Goal: Navigation & Orientation: Go to known website

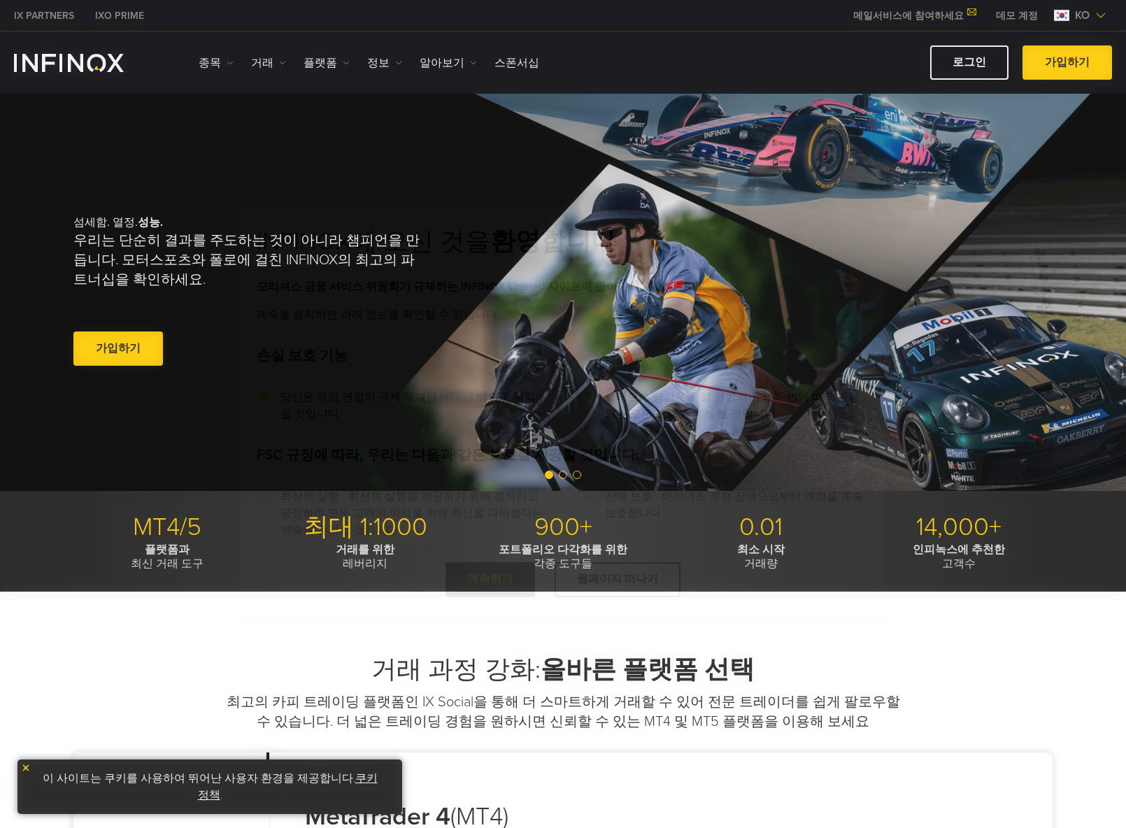
click at [982, 68] on div "INFINOX에 오신 것을 환영합니다 모리셔스 금융 서비스 위원회가 규제하는 INFINOX Limited 사이트에 들어가려고 합니다. 계속을 …" at bounding box center [563, 414] width 1126 height 828
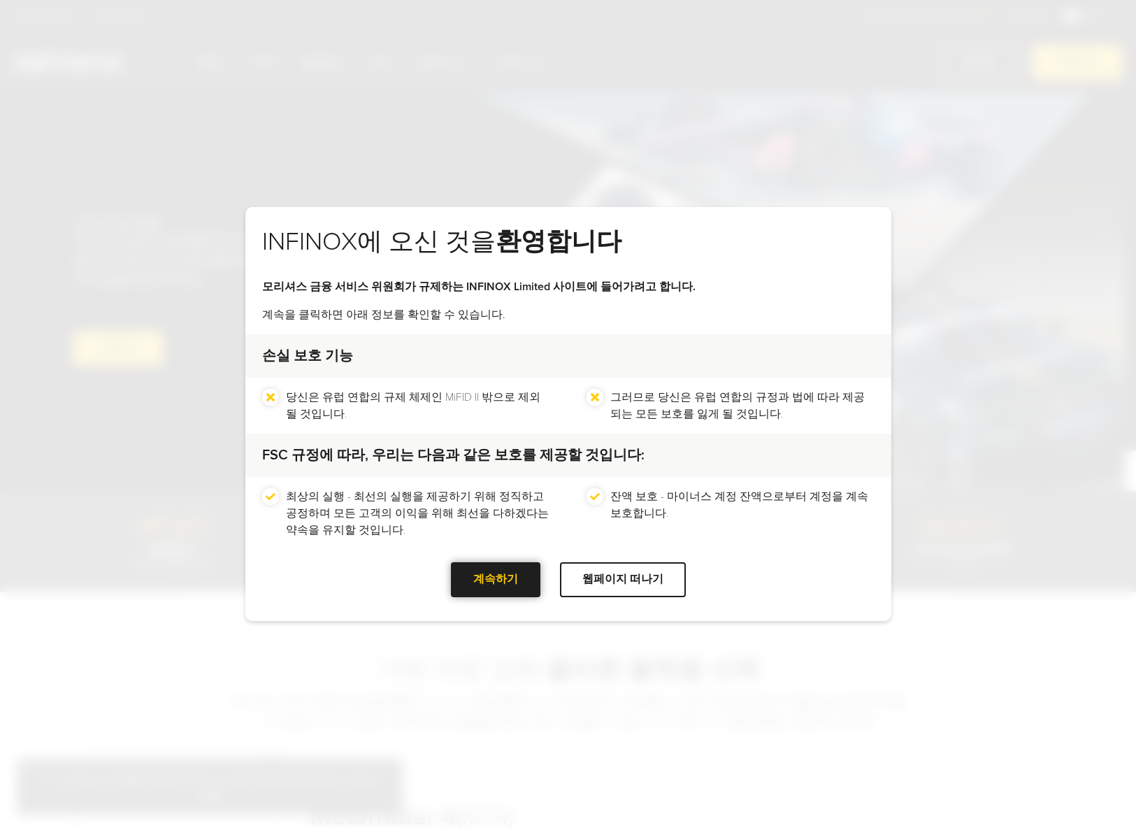
click at [515, 587] on div "계속하기" at bounding box center [496, 579] width 90 height 34
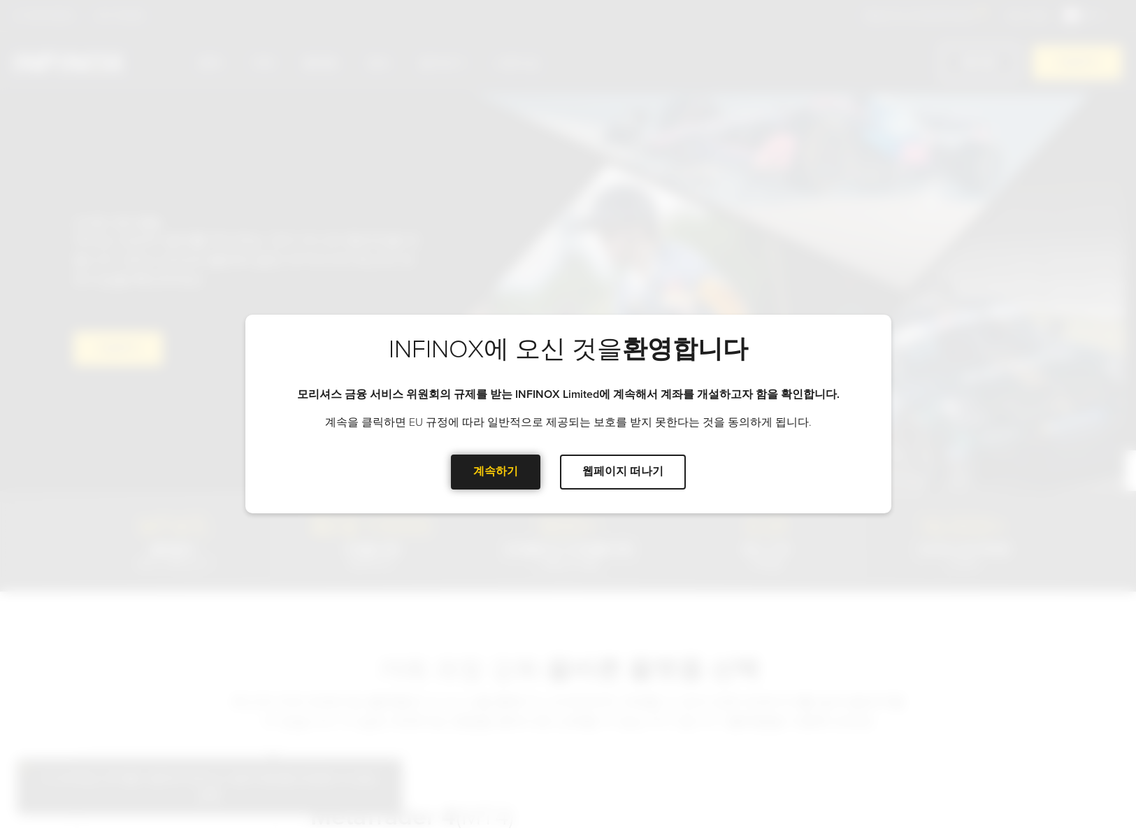
click at [524, 469] on div "계속하기" at bounding box center [496, 472] width 90 height 34
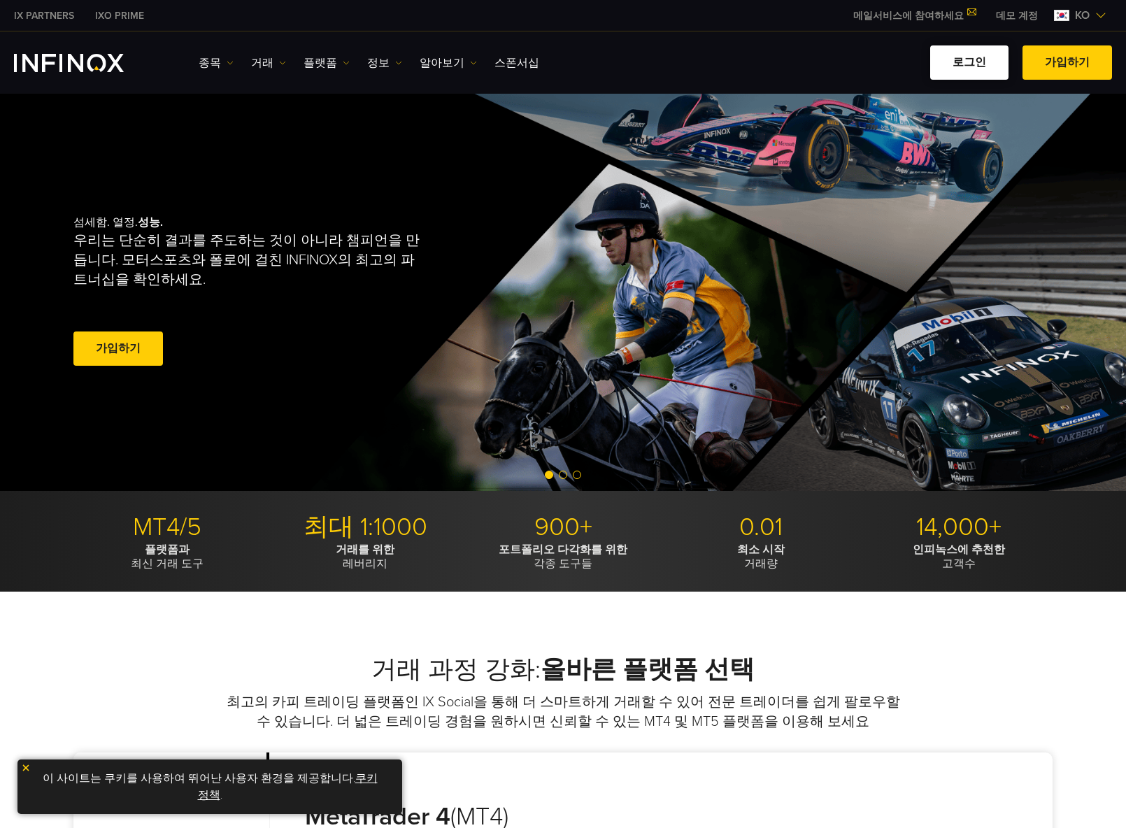
click at [974, 77] on link "로그인" at bounding box center [969, 62] width 78 height 34
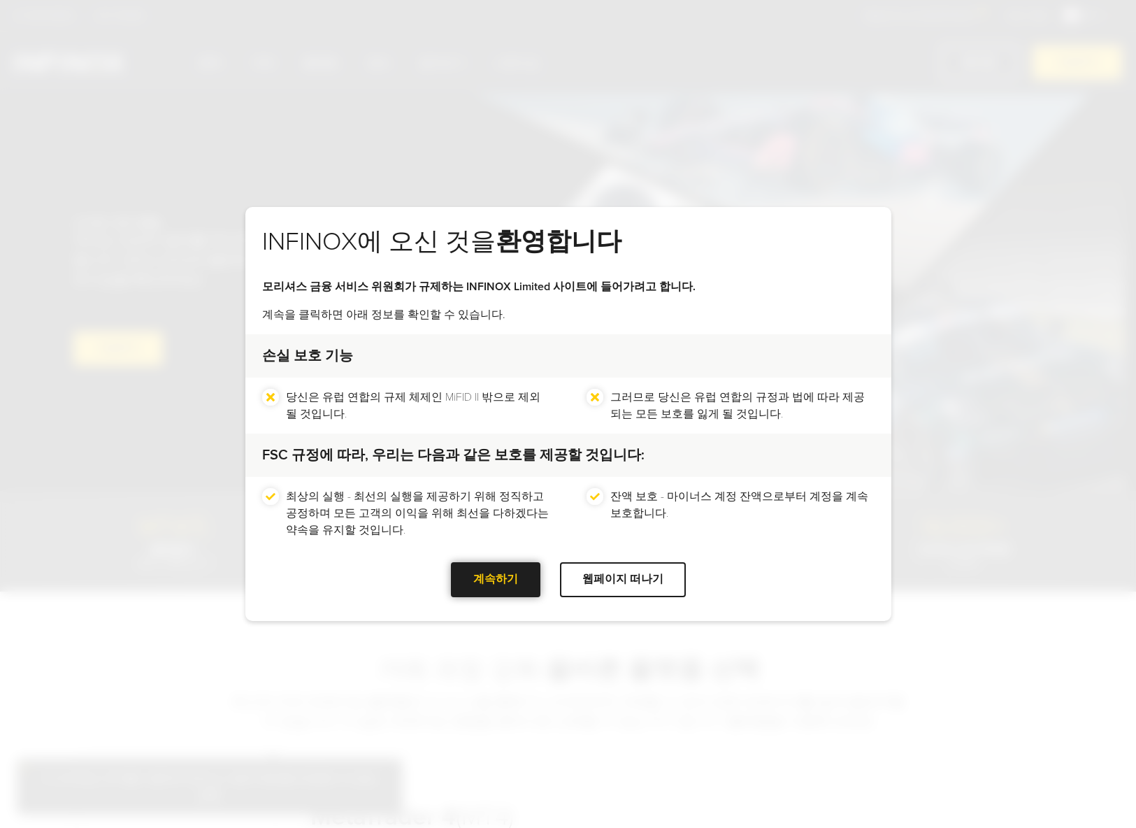
click at [496, 580] on div at bounding box center [496, 580] width 0 height 0
